Goal: Task Accomplishment & Management: Complete application form

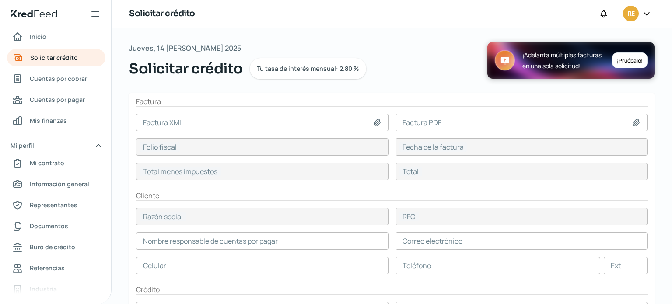
click at [376, 120] on icon at bounding box center [377, 122] width 9 height 9
type input "C:\fakepath\988ed1fa-49bd-41e0-8570-a0fc6aaa30b5.xml"
type input "988ed1fa-49bd-41e0-8570-a0fc6aaa30b5.xml"
type input "988ED1FA-49BD-41E0-8570-A0FC6AAA30B5"
type input "14 ago, 2025"
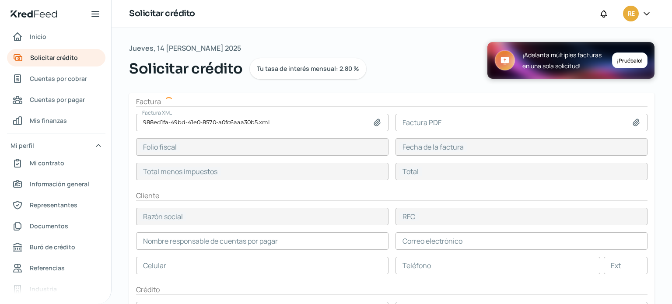
type input "15415.31"
type input "17881.76"
type input "MULTIASISTENCIA"
type input "MUL9607165C5"
type input "15415.31"
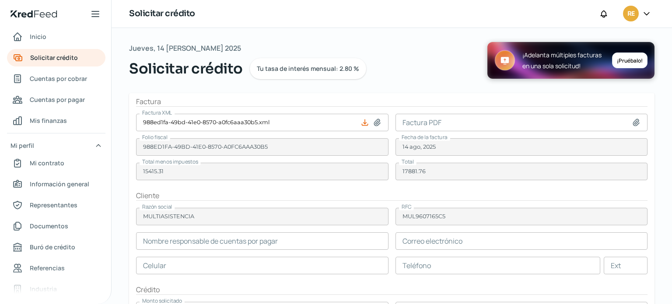
click at [635, 120] on icon at bounding box center [636, 122] width 9 height 9
type input "C:\fakepath\988ed1fa-49bd-41e0-8570-a0fc6aaa30b5.pdf"
type input "988ed1fa-49bd-41e0-8570-a0fc6aaa30b5.pdf"
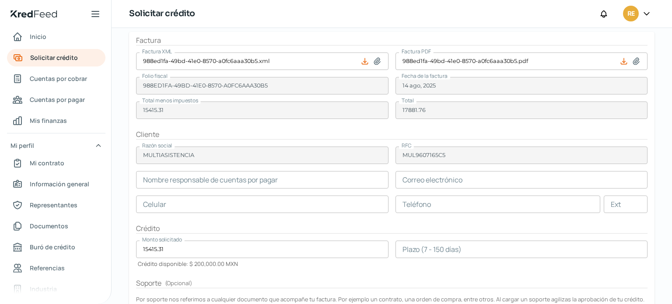
scroll to position [88, 0]
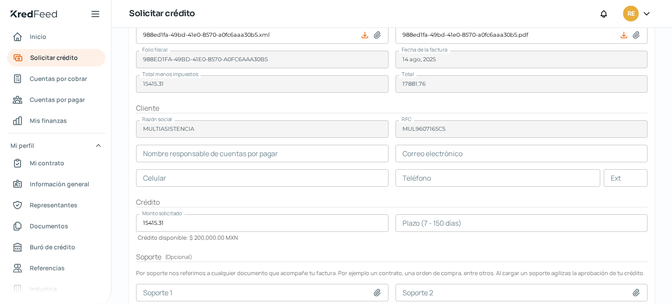
click at [288, 154] on input "text" at bounding box center [262, 154] width 253 height 18
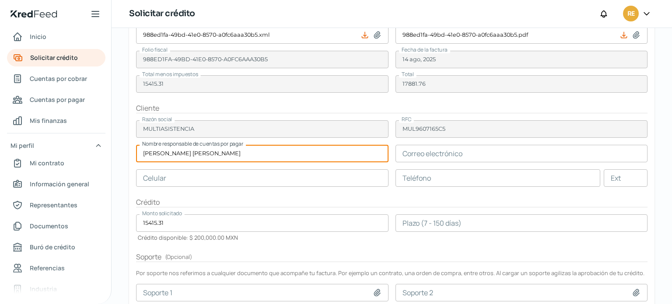
type input "[PERSON_NAME] [PERSON_NAME]"
click at [437, 152] on input "text" at bounding box center [522, 154] width 253 height 18
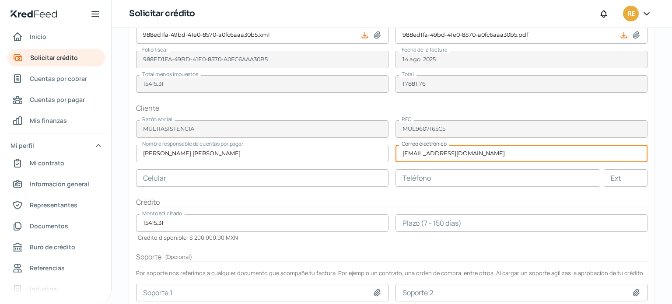
type input "[EMAIL_ADDRESS][DOMAIN_NAME]"
click at [230, 176] on input "text" at bounding box center [262, 178] width 253 height 18
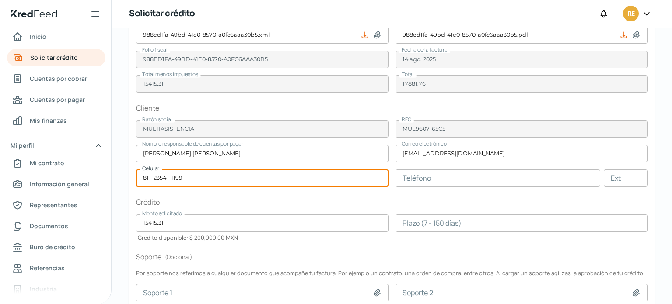
type input "81 - 2354 - 1199"
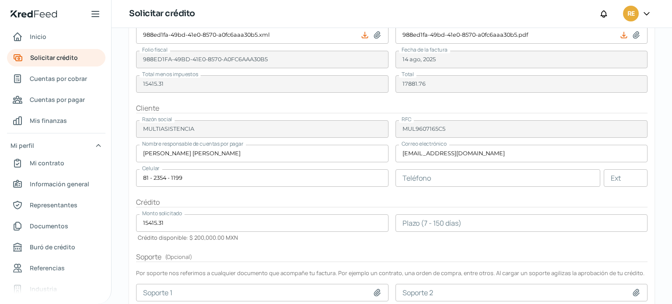
click at [247, 198] on h2 "Crédito" at bounding box center [392, 202] width 512 height 10
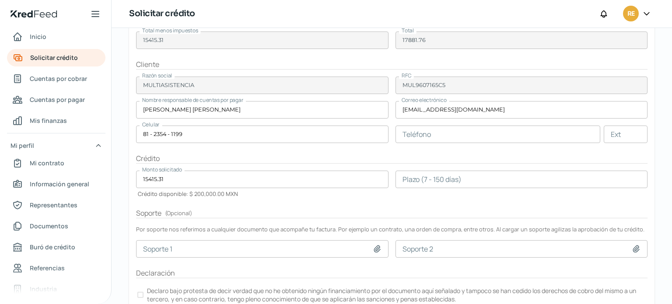
scroll to position [175, 0]
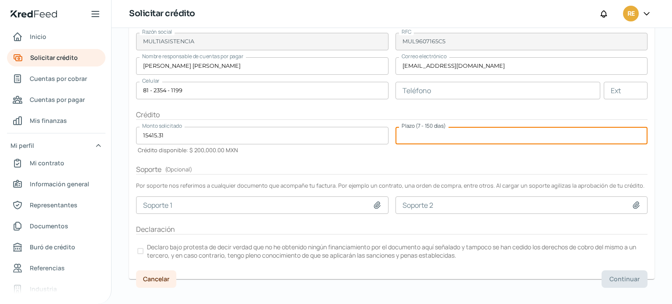
click at [413, 135] on input "number" at bounding box center [522, 136] width 253 height 18
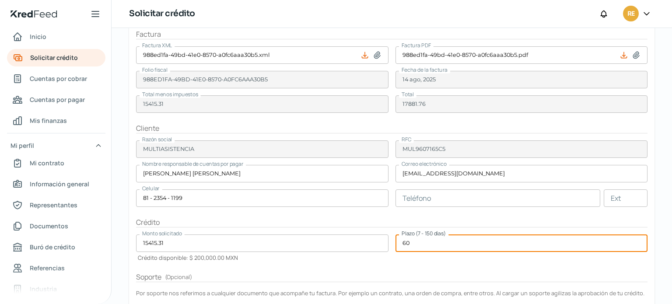
scroll to position [88, 0]
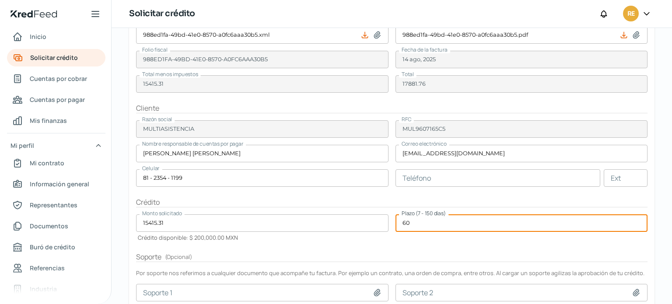
type input "60"
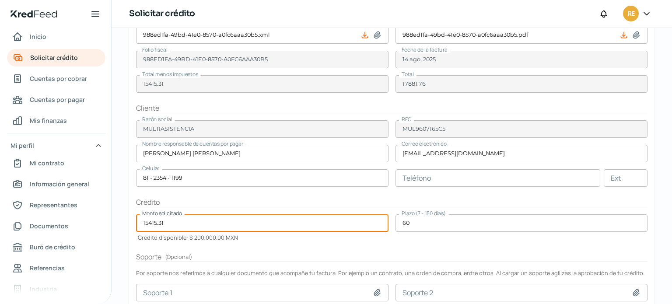
click at [200, 224] on input "15415.31" at bounding box center [262, 223] width 253 height 18
click at [297, 252] on h2 "Soporte ( Opcional )" at bounding box center [392, 257] width 512 height 10
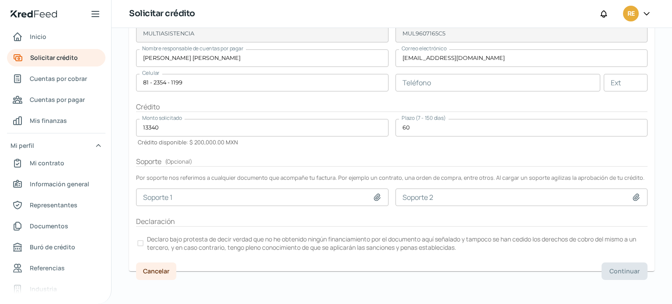
scroll to position [183, 0]
click at [144, 243] on label "Declaro bajo protesta de decir verdad que no he obtenido ningún financiamiento …" at bounding box center [392, 242] width 512 height 19
click at [613, 273] on span "Continuar" at bounding box center [625, 271] width 30 height 6
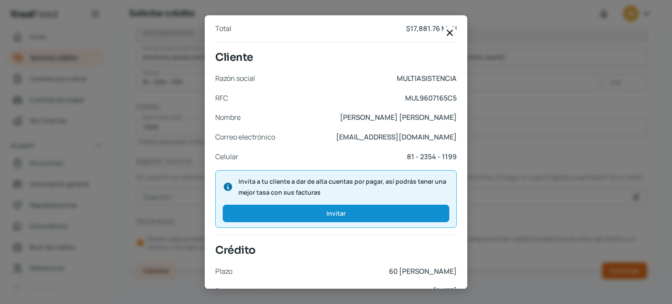
scroll to position [130, 0]
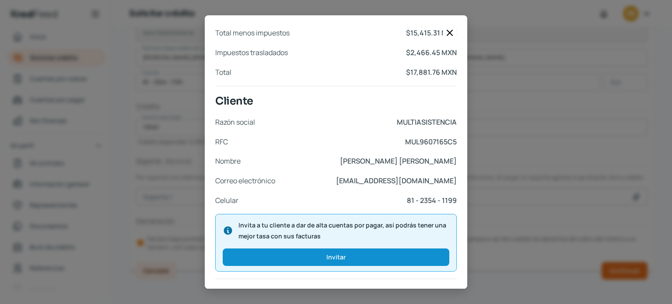
click at [448, 32] on icon at bounding box center [450, 33] width 11 height 11
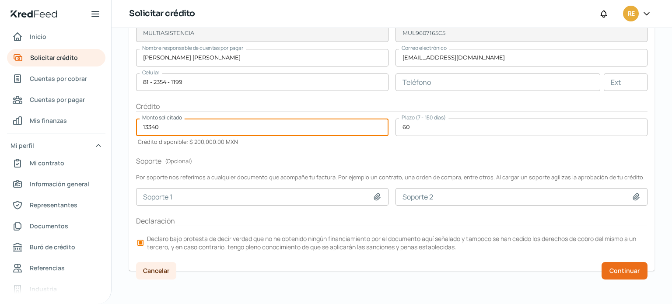
click at [162, 125] on input "13340" at bounding box center [262, 128] width 253 height 18
type input "1"
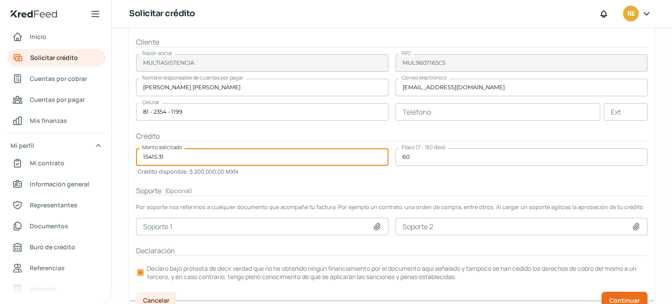
scroll to position [183, 0]
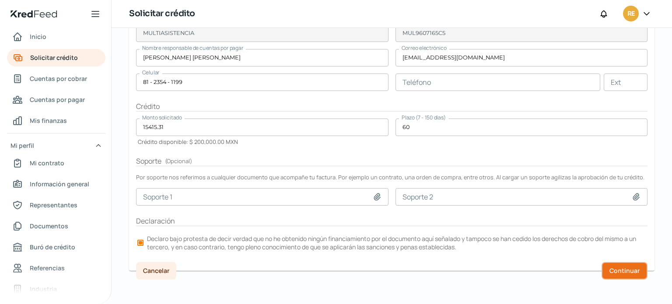
click at [613, 271] on span "Continuar" at bounding box center [625, 271] width 30 height 6
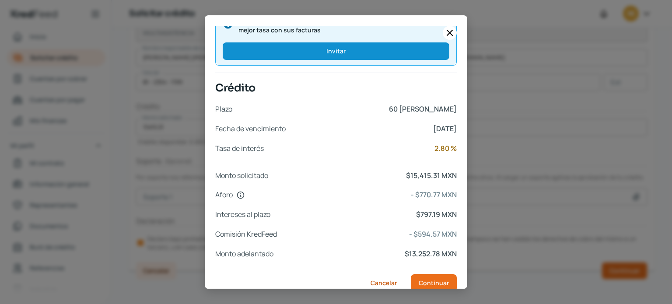
scroll to position [348, 0]
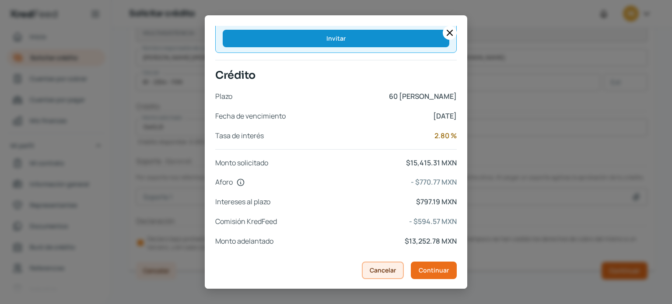
click at [380, 272] on span "Cancelar" at bounding box center [383, 270] width 26 height 6
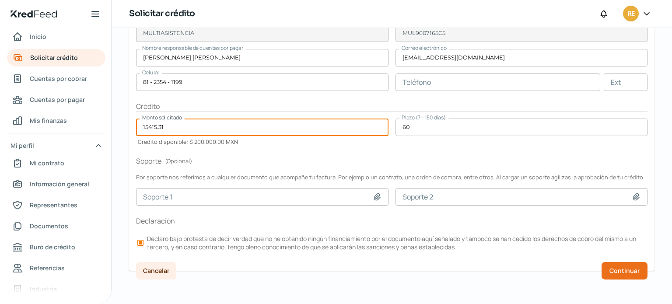
click at [175, 125] on input "15415.31" at bounding box center [262, 128] width 253 height 18
type input "14305.41"
click at [211, 125] on input "14305.41" at bounding box center [262, 128] width 253 height 18
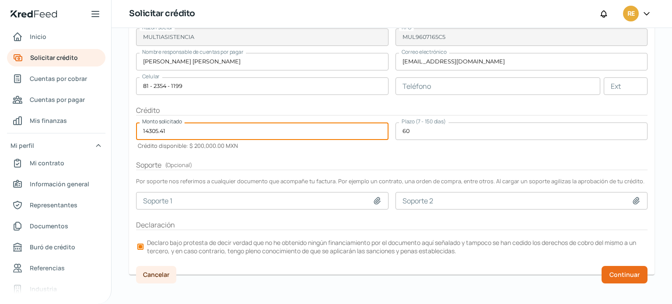
scroll to position [183, 0]
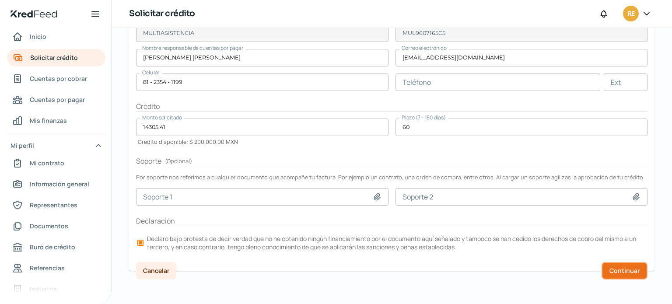
click at [610, 270] on span "Continuar" at bounding box center [625, 271] width 30 height 6
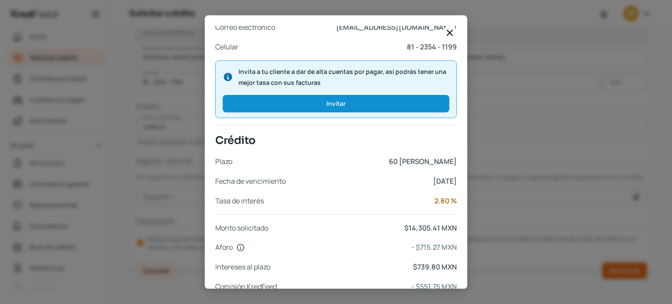
scroll to position [348, 0]
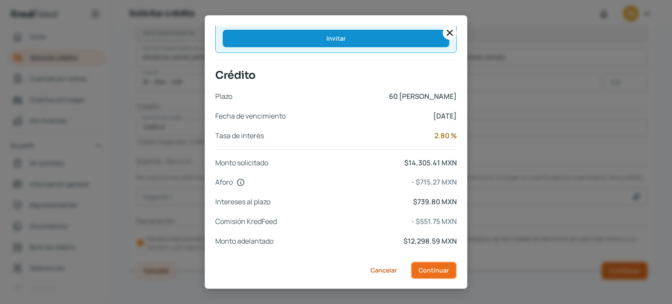
click at [428, 268] on span "Continuar" at bounding box center [434, 270] width 30 height 6
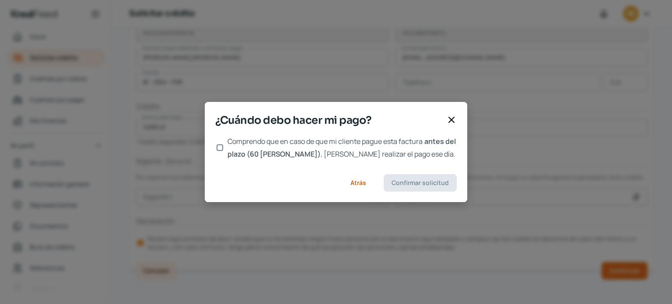
click at [219, 148] on input "Comprendo que en caso de que mi cliente pague esta factura antes del plazo (60 …" at bounding box center [220, 147] width 7 height 7
checkbox input "true"
click at [410, 186] on span "Confirmar solicitud" at bounding box center [420, 183] width 57 height 6
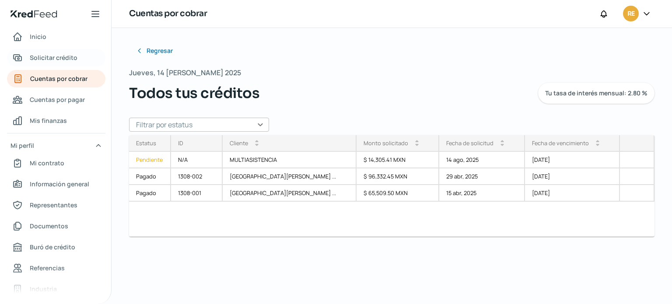
click at [69, 59] on span "Solicitar crédito" at bounding box center [54, 57] width 48 height 11
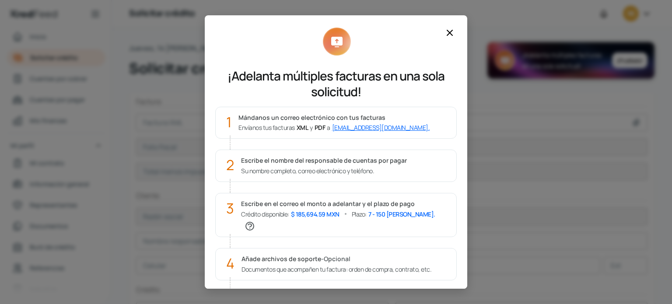
click at [449, 34] on icon at bounding box center [450, 33] width 11 height 11
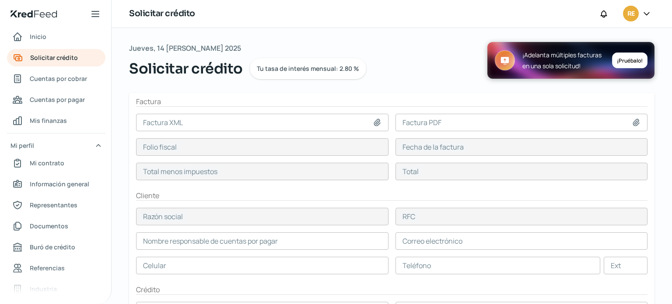
click at [377, 122] on icon at bounding box center [377, 122] width 9 height 9
type input "C:\fakepath\8663942a-d6dd-4d04-b2e0-e26e29591dc9.xml"
type input "8663942a-d6dd-4d04-b2e0-e26e29591dc9.xml"
type input "8663942A-D6DD-4D04-B2E0-E26E29591DC9"
type input "14 ago, 2025"
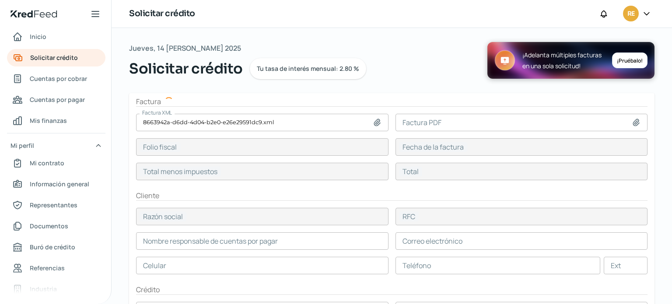
type input "34151.35"
type input "39615.57"
type input "UNIVERSIDAD TECNOLOGICA DE [GEOGRAPHIC_DATA]"
type input "UTM7502128J2"
type input "34151.35"
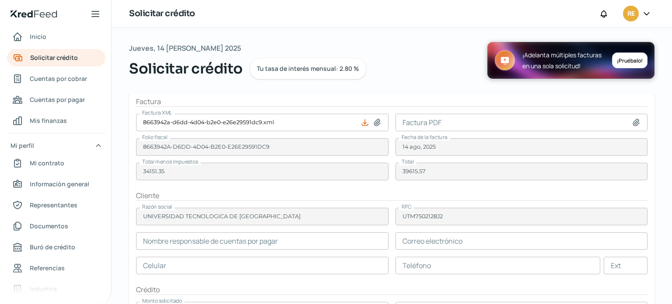
click at [632, 123] on icon at bounding box center [636, 122] width 9 height 9
type input "C:\fakepath\8663942a-d6dd-4d04-b2e0-e26e29591dc9.pdf"
type input "8663942a-d6dd-4d04-b2e0-e26e29591dc9.pdf"
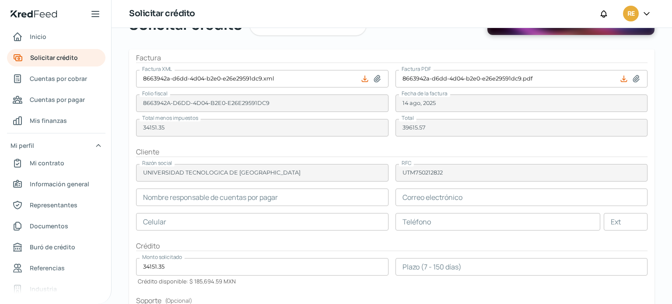
scroll to position [46, 0]
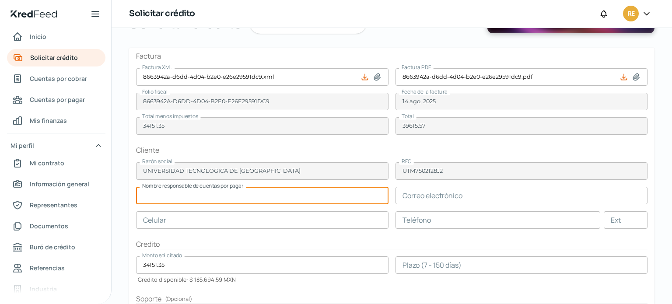
click at [325, 198] on input "text" at bounding box center [262, 196] width 253 height 18
type input "ING [PERSON_NAME]"
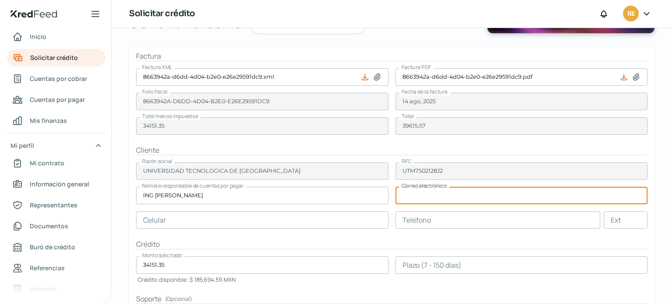
click at [416, 196] on input "text" at bounding box center [522, 196] width 253 height 18
click at [404, 191] on input "text" at bounding box center [522, 196] width 253 height 18
paste input "[EMAIL_ADDRESS][DOMAIN_NAME]"
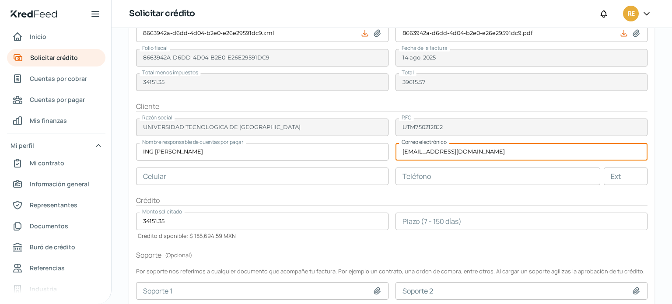
type input "[EMAIL_ADDRESS][DOMAIN_NAME]"
click at [350, 180] on input "text" at bounding box center [262, 177] width 253 height 18
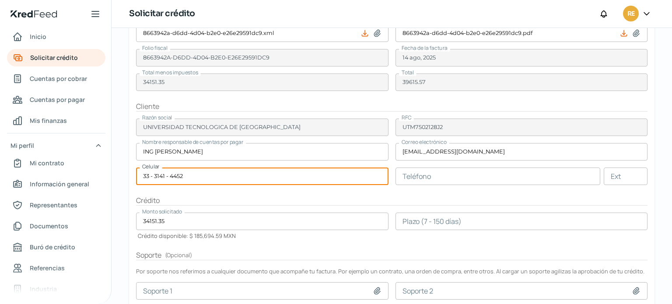
type input "33 - 3141 - 4452"
click at [357, 196] on h2 "Crédito" at bounding box center [392, 201] width 512 height 10
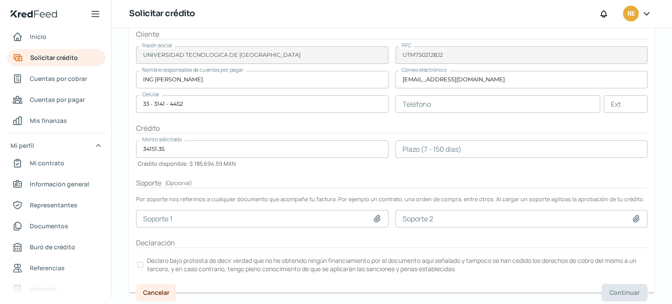
scroll to position [177, 0]
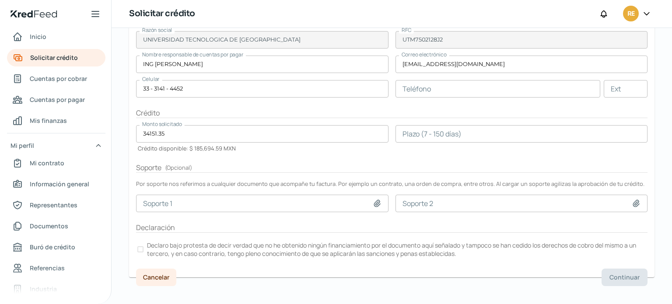
click at [189, 130] on input "34151.35" at bounding box center [262, 134] width 253 height 18
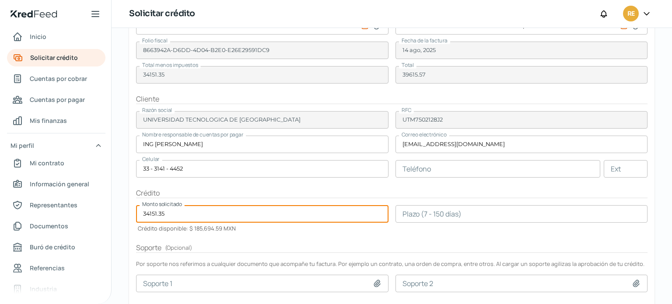
scroll to position [133, 0]
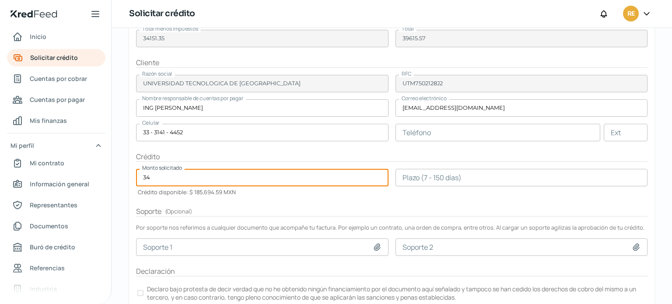
type input "3"
type input "29315.52"
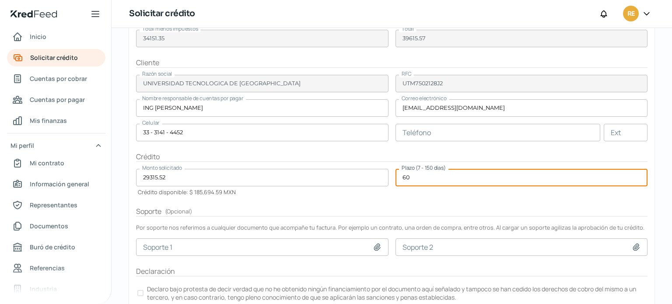
type input "60"
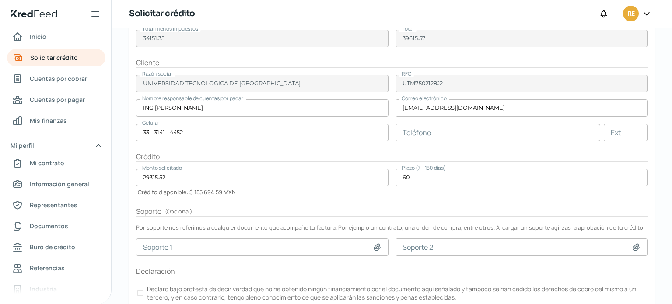
click at [235, 199] on form "Factura Factura XML 8663942a-d6dd-4d04-b2e0-e26e29591dc9.xml Factura PDF 866394…" at bounding box center [392, 140] width 526 height 361
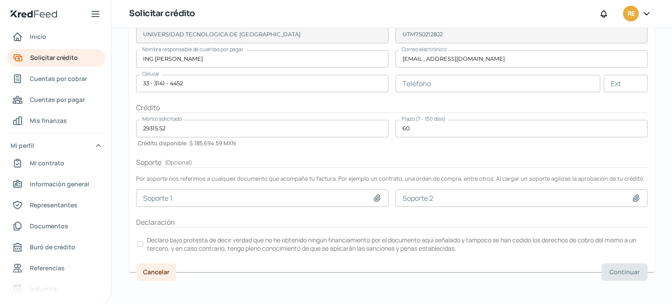
scroll to position [183, 0]
click at [376, 197] on icon at bounding box center [377, 197] width 9 height 9
type input "C:\fakepath\0000171628_MEX43.PDF"
type input "0000171628_MEX43.PDF"
click at [141, 243] on div at bounding box center [140, 243] width 6 height 6
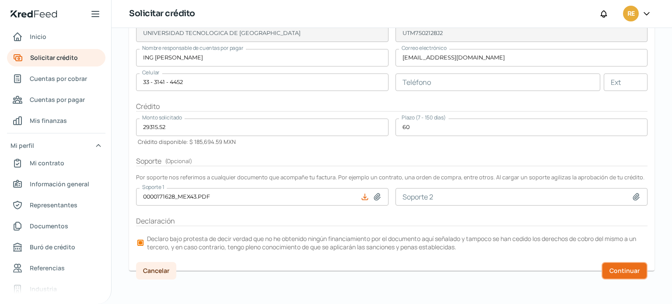
click at [610, 270] on span "Continuar" at bounding box center [625, 271] width 30 height 6
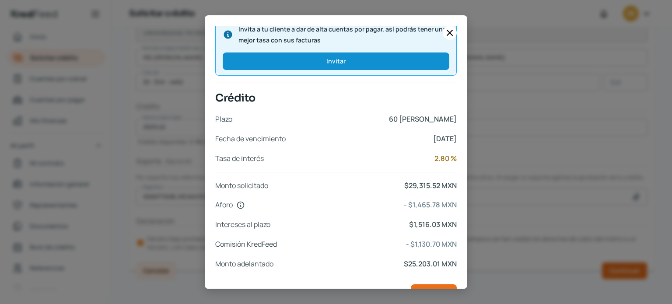
scroll to position [373, 0]
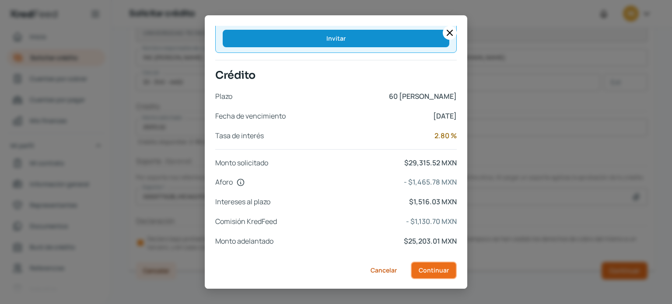
click at [433, 271] on span "Continuar" at bounding box center [434, 270] width 30 height 6
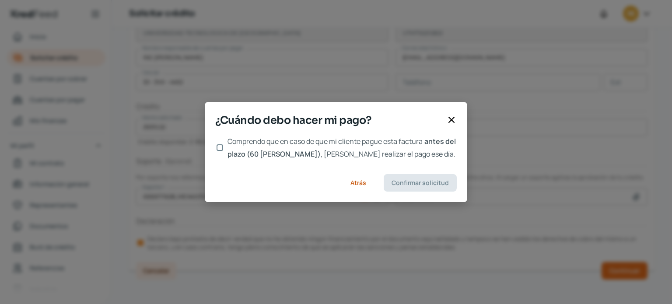
scroll to position [0, 0]
click at [217, 148] on input "Comprendo que en caso de que mi cliente pague esta factura antes del plazo (60 …" at bounding box center [220, 147] width 7 height 7
checkbox input "true"
click at [419, 183] on span "Confirmar solicitud" at bounding box center [420, 183] width 57 height 6
